Goal: Task Accomplishment & Management: Use online tool/utility

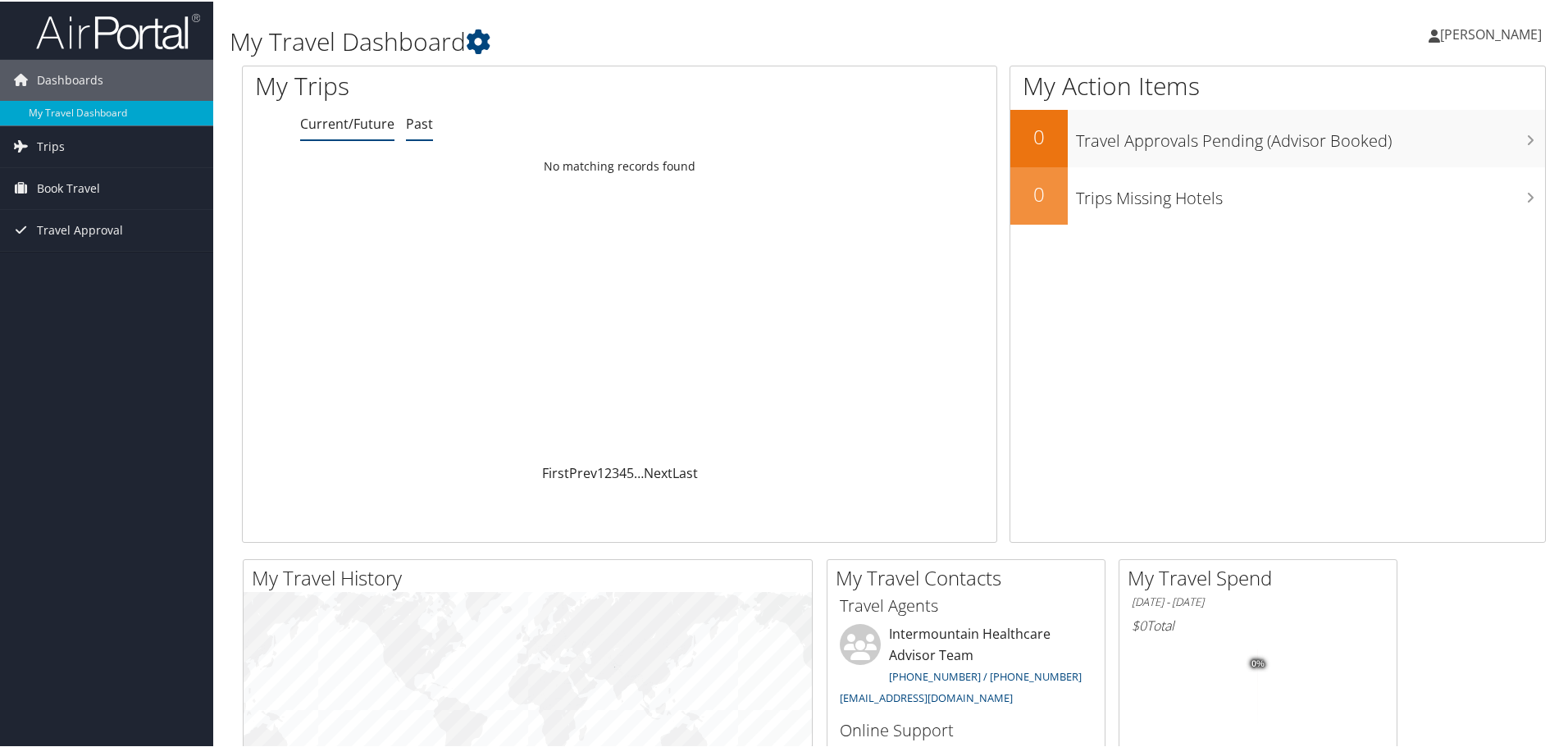
click at [424, 135] on li "Past" at bounding box center [419, 124] width 27 height 30
click at [63, 150] on span "Trips" at bounding box center [51, 145] width 28 height 41
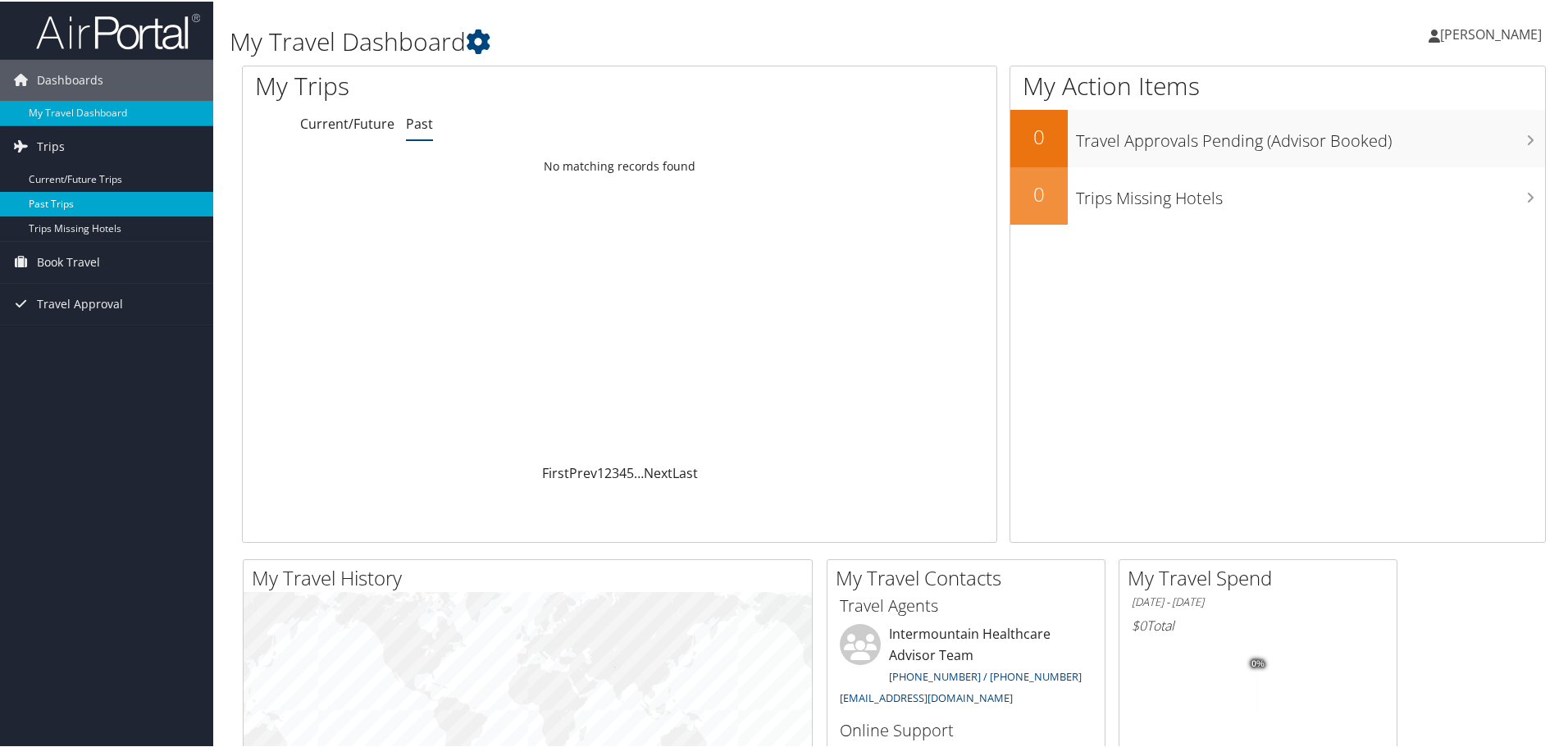
click at [82, 199] on link "Past Trips" at bounding box center [107, 202] width 214 height 24
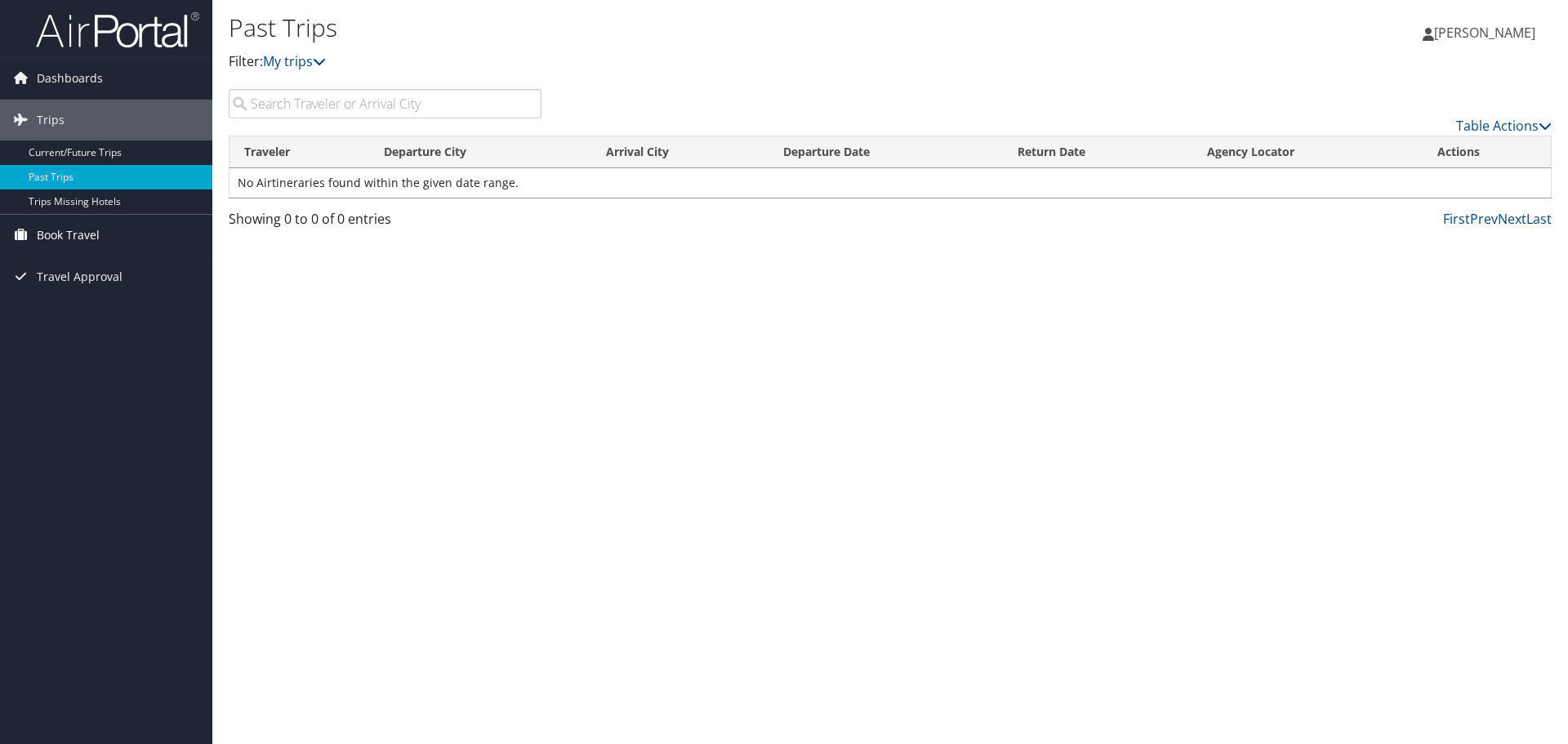
click at [88, 238] on span "Book Travel" at bounding box center [67, 235] width 63 height 41
click at [115, 318] on link "Book/Manage Online Trips" at bounding box center [106, 316] width 213 height 24
